Goal: Check status: Check status

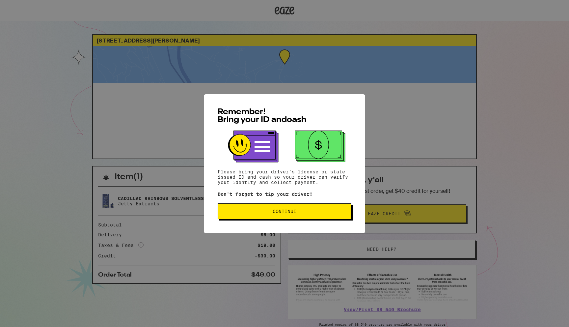
click at [263, 207] on button "Continue" at bounding box center [285, 211] width 134 height 16
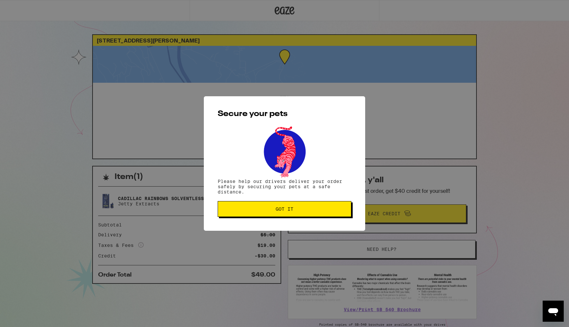
click at [254, 218] on div "Secure your pets Please help our drivers deliver your order safely by securing …" at bounding box center [284, 163] width 161 height 134
click at [253, 210] on span "Got it" at bounding box center [284, 208] width 122 height 5
